Goal: Find specific page/section: Find specific page/section

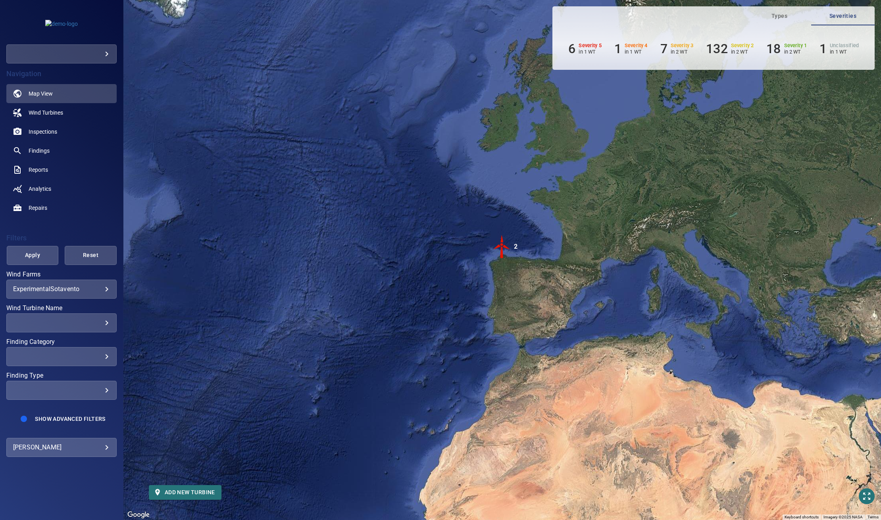
click at [102, 56] on body "**********" at bounding box center [440, 260] width 881 height 520
click at [139, 57] on link "testcompanyemma" at bounding box center [162, 54] width 96 height 14
